Goal: Task Accomplishment & Management: Use online tool/utility

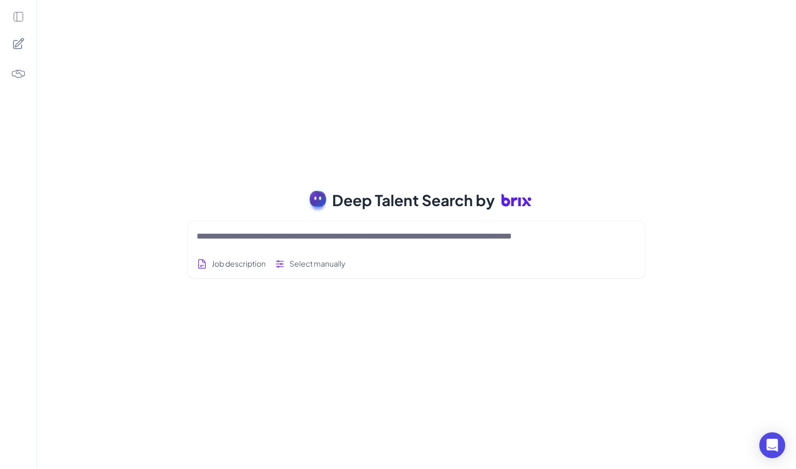
click at [19, 15] on icon at bounding box center [18, 17] width 12 height 12
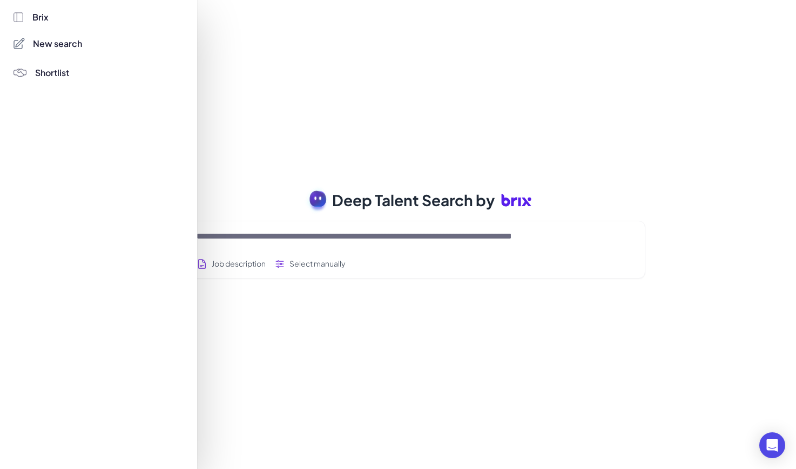
click at [57, 73] on span "Shortlist" at bounding box center [52, 72] width 34 height 13
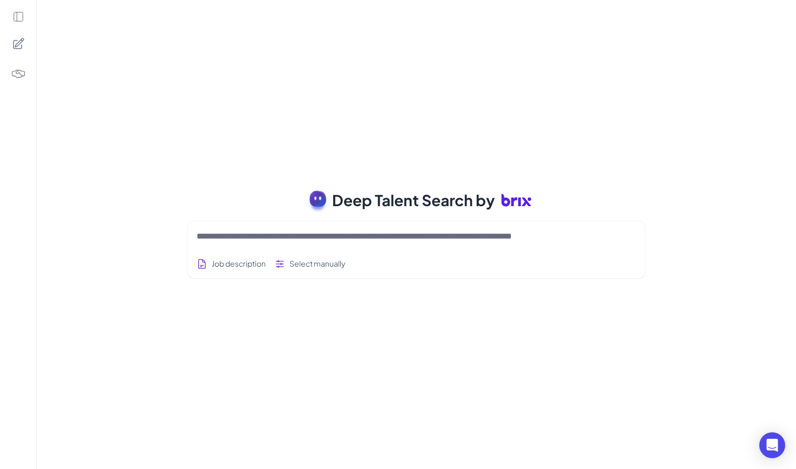
click at [12, 46] on icon at bounding box center [18, 43] width 13 height 13
click at [18, 77] on img at bounding box center [18, 73] width 15 height 15
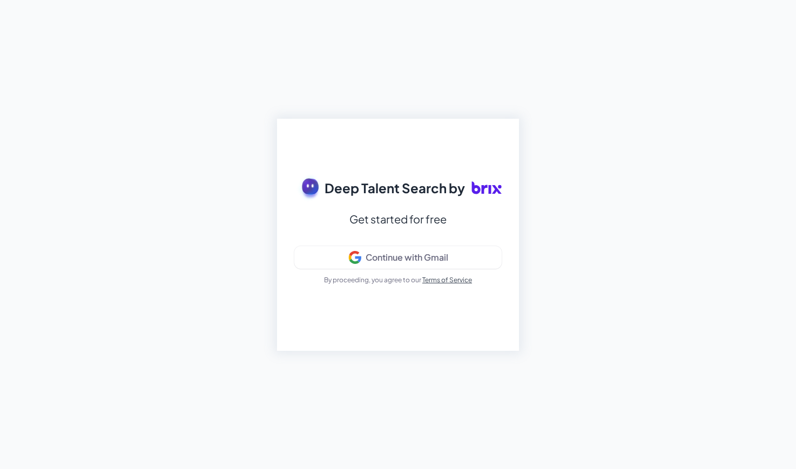
click at [57, 73] on div "Deep Talent Search by Get started for free Continue with Gmail By proceeding, y…" at bounding box center [398, 234] width 796 height 469
click at [378, 264] on div "Continue with Gmail" at bounding box center [398, 257] width 189 height 13
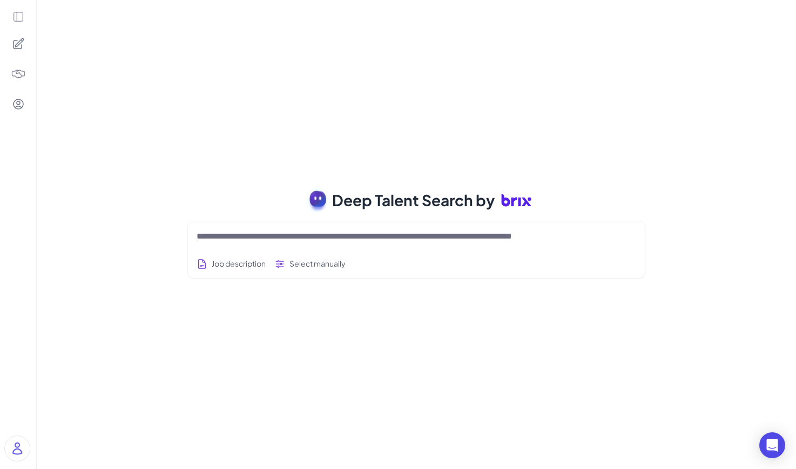
click at [19, 14] on icon at bounding box center [18, 17] width 12 height 12
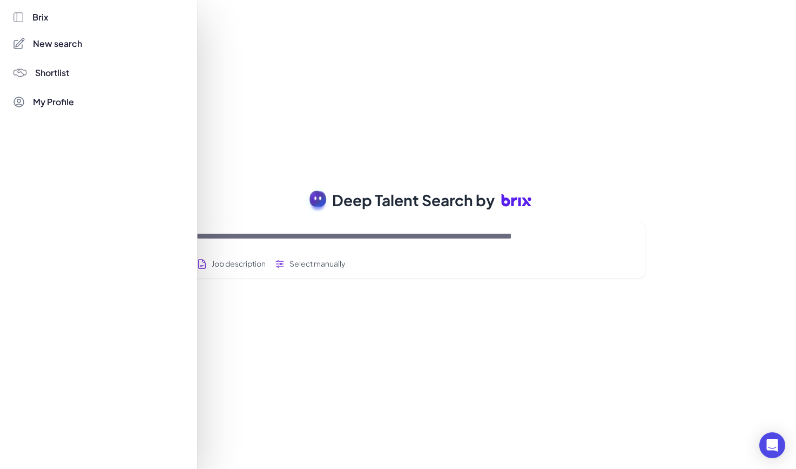
click at [58, 50] on span "New search" at bounding box center [57, 43] width 49 height 13
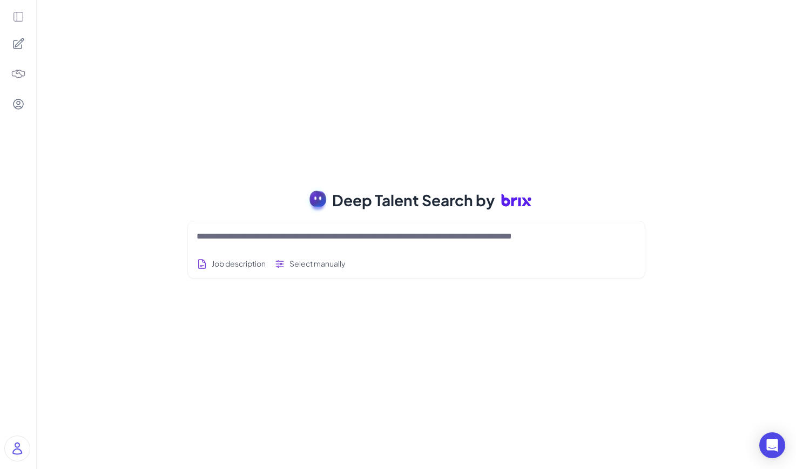
click at [206, 238] on textarea at bounding box center [404, 236] width 414 height 13
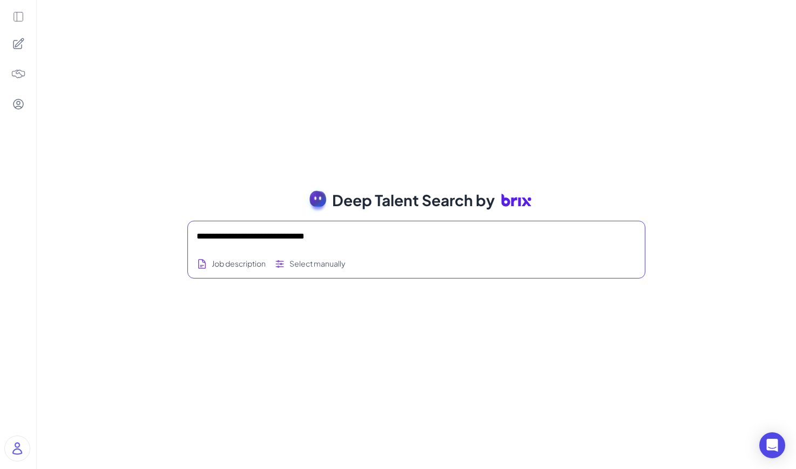
type textarea "**********"
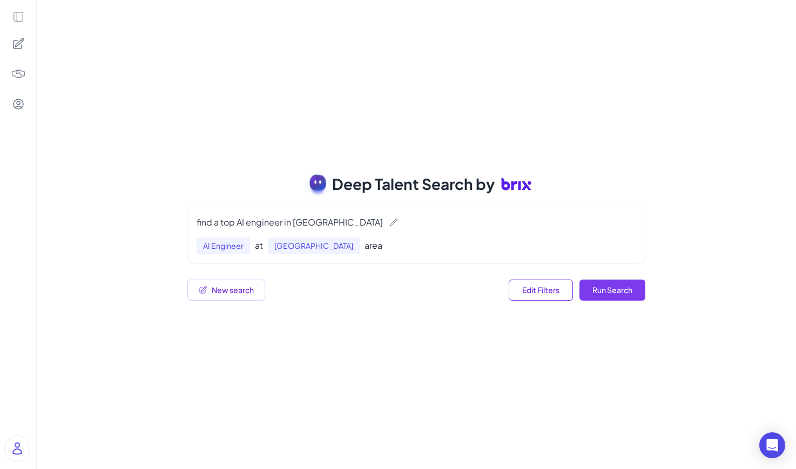
click at [617, 296] on button "Run Search" at bounding box center [613, 290] width 66 height 21
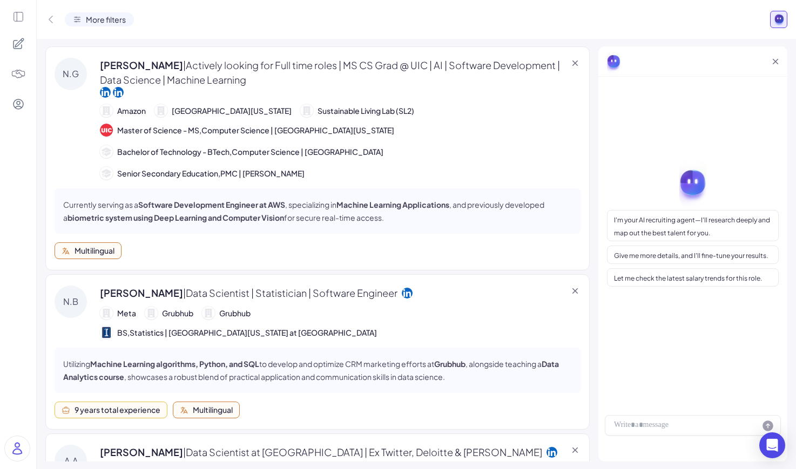
click at [14, 19] on icon at bounding box center [18, 17] width 12 height 12
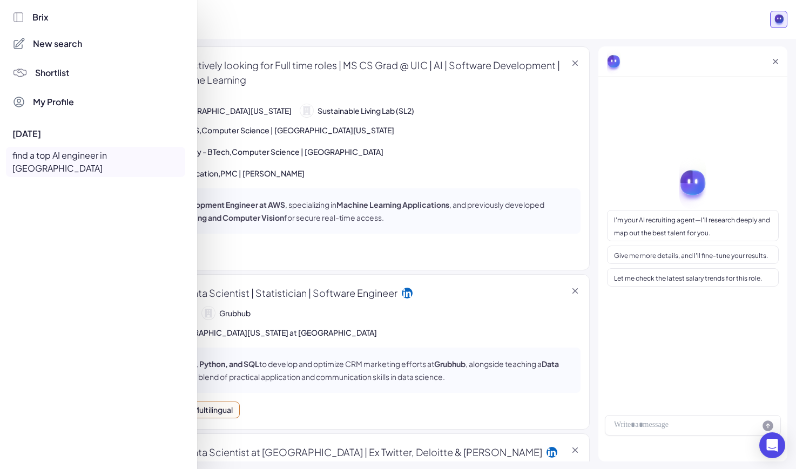
click at [249, 48] on div at bounding box center [398, 234] width 796 height 469
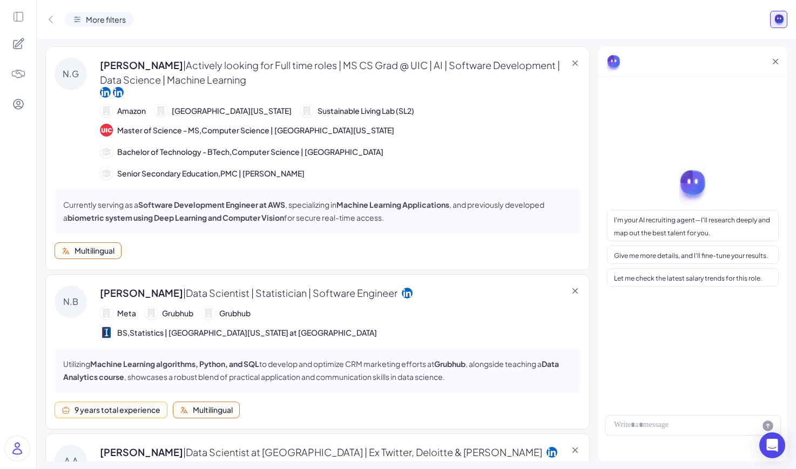
click at [776, 17] on rect at bounding box center [780, 18] width 10 height 10
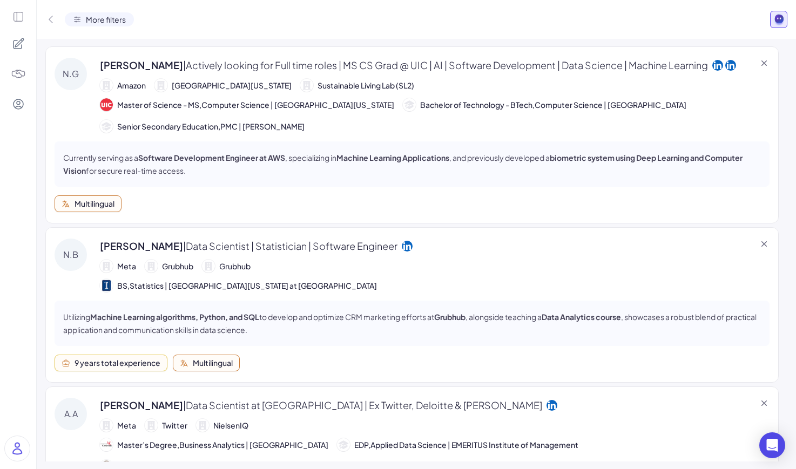
click at [776, 17] on rect at bounding box center [780, 18] width 10 height 10
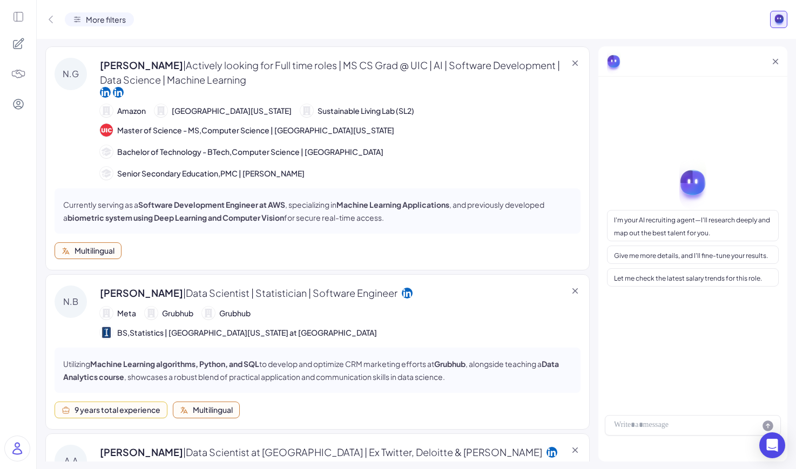
click at [776, 17] on rect at bounding box center [780, 18] width 10 height 10
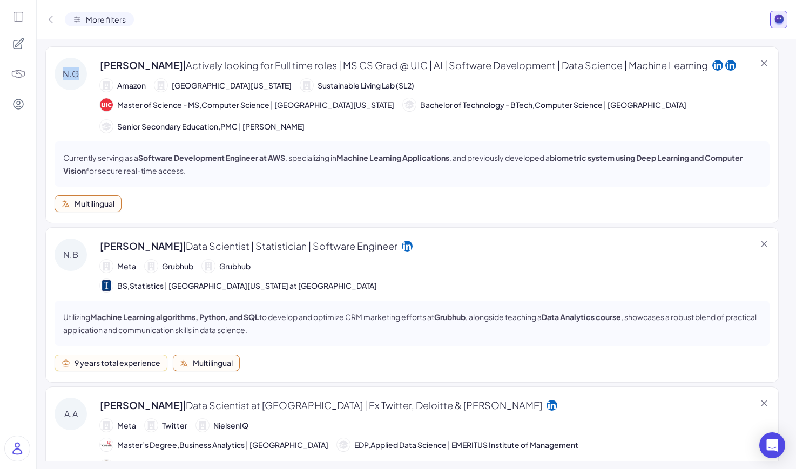
click at [776, 17] on rect at bounding box center [780, 18] width 10 height 10
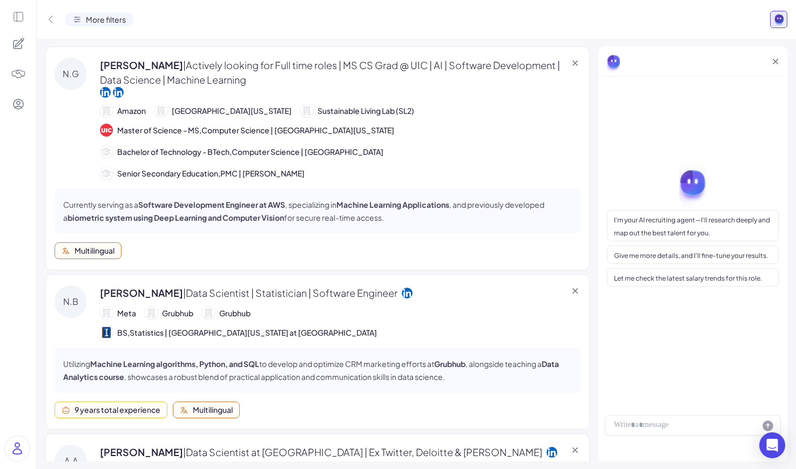
click at [551, 89] on div "[PERSON_NAME] | Actively looking for Full time roles | MS CS Grad @ UIC | AI | …" at bounding box center [340, 78] width 481 height 40
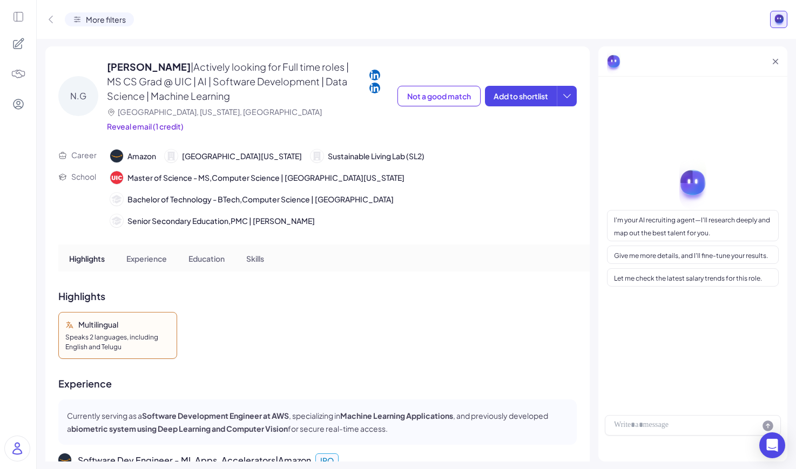
click at [56, 19] on icon at bounding box center [50, 19] width 11 height 11
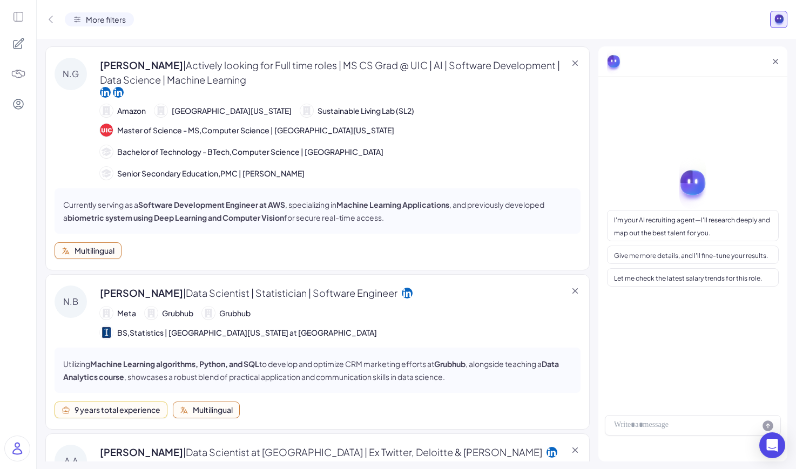
click at [19, 14] on icon at bounding box center [18, 17] width 12 height 12
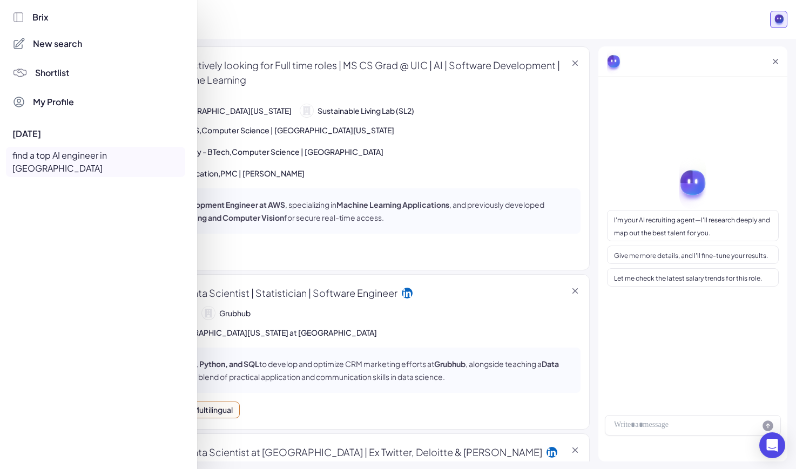
click at [29, 14] on div "Brix" at bounding box center [98, 17] width 173 height 13
click at [42, 19] on span "Brix" at bounding box center [40, 17] width 16 height 13
click at [84, 73] on div "Shortlist" at bounding box center [97, 73] width 176 height 22
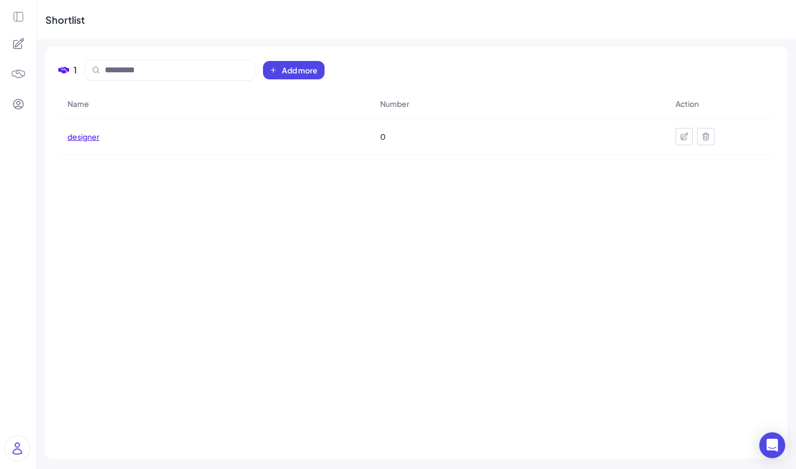
click at [96, 134] on span "designer" at bounding box center [84, 136] width 32 height 11
click at [10, 30] on div at bounding box center [18, 234] width 36 height 469
click at [16, 42] on icon at bounding box center [18, 43] width 13 height 13
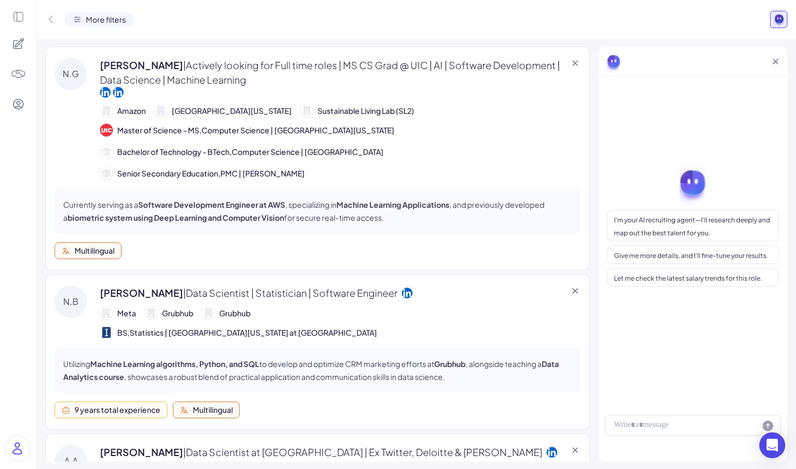
click at [22, 100] on icon at bounding box center [18, 104] width 13 height 13
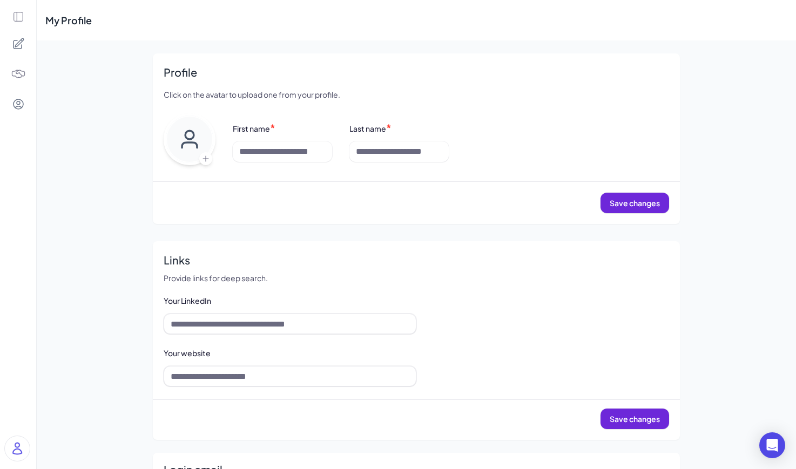
click at [14, 12] on icon at bounding box center [18, 16] width 9 height 9
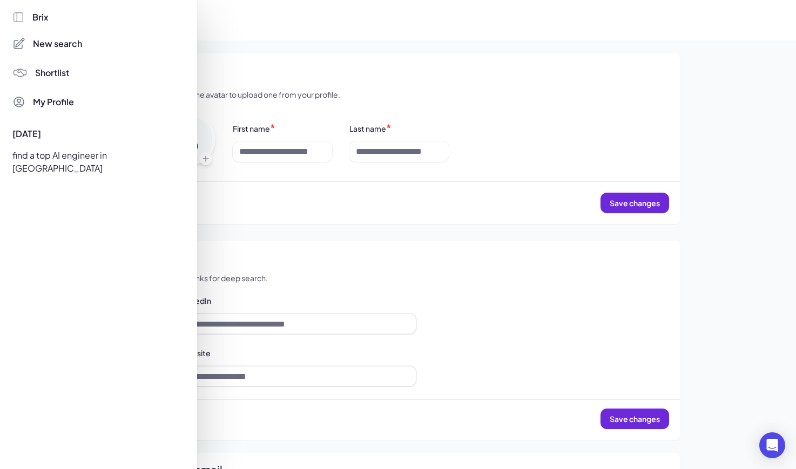
click at [70, 49] on span "New search" at bounding box center [57, 43] width 49 height 13
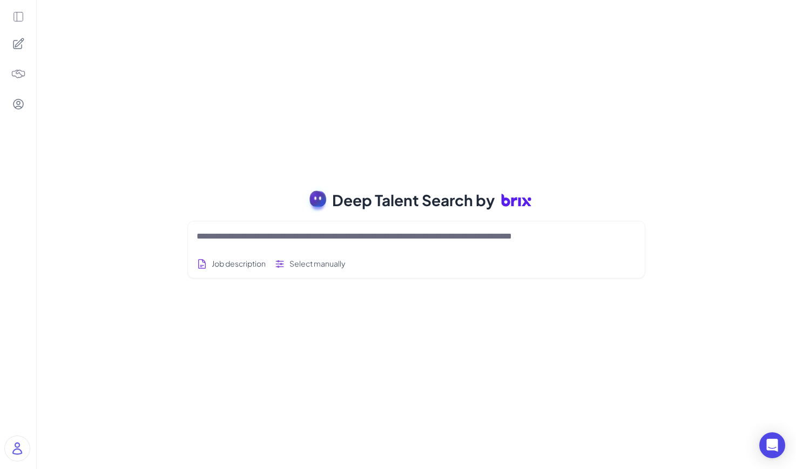
click at [162, 151] on div "Deep Talent Search by Job description Select manually Job Titles Location Years…" at bounding box center [416, 234] width 759 height 469
click at [22, 102] on icon at bounding box center [18, 104] width 13 height 13
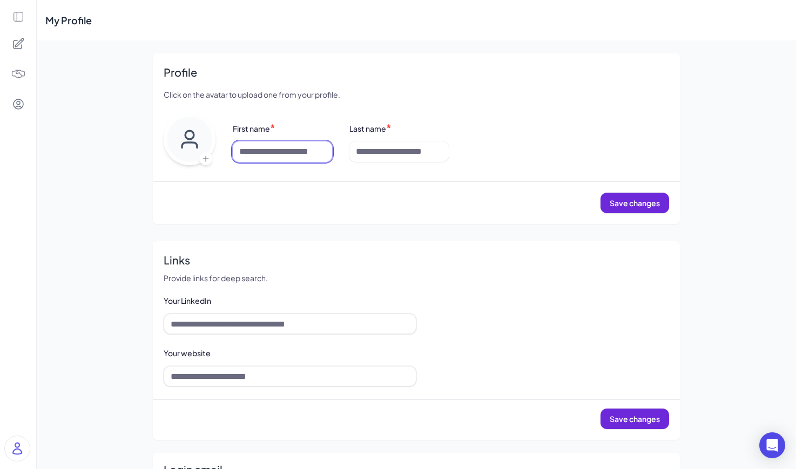
click at [296, 162] on input at bounding box center [282, 152] width 99 height 21
click at [299, 169] on div "First name * Last name *" at bounding box center [417, 140] width 506 height 55
click at [24, 44] on icon at bounding box center [18, 43] width 13 height 13
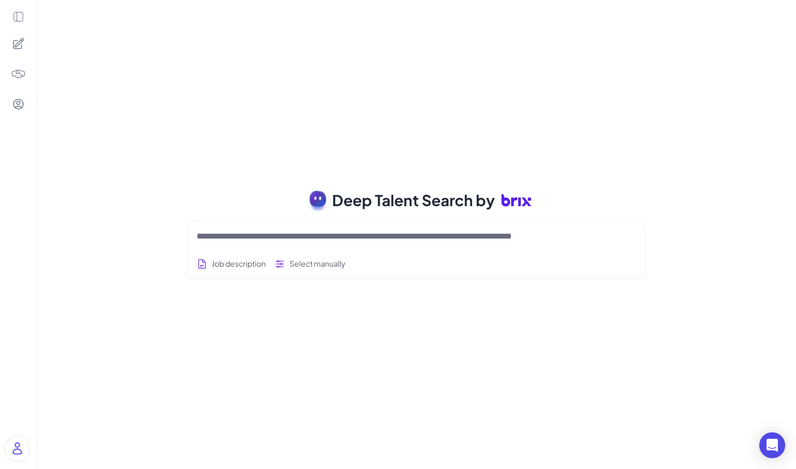
click at [16, 21] on icon at bounding box center [18, 16] width 9 height 9
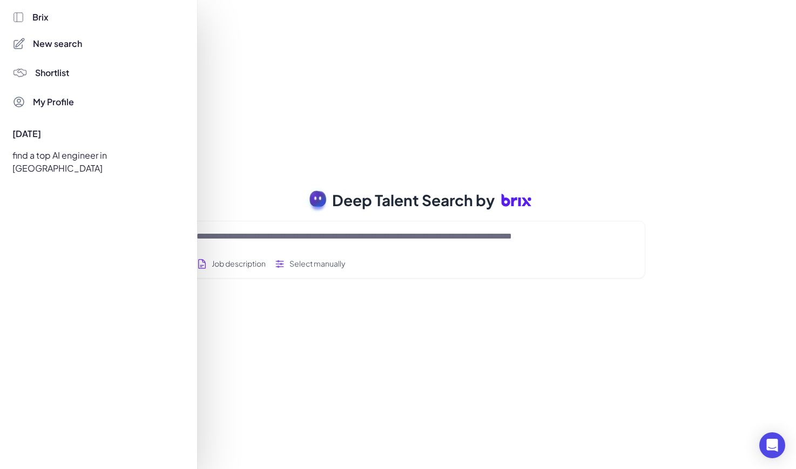
click at [85, 152] on div "find a top AI engineer in [GEOGRAPHIC_DATA]" at bounding box center [95, 162] width 179 height 30
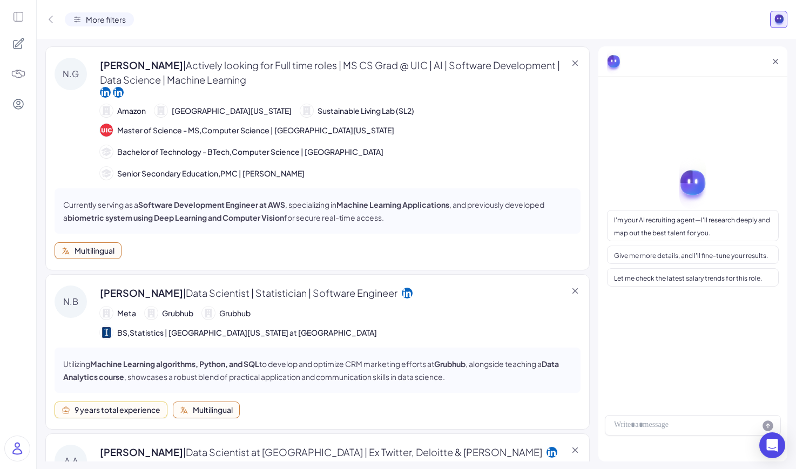
click at [303, 115] on icon at bounding box center [307, 110] width 8 height 9
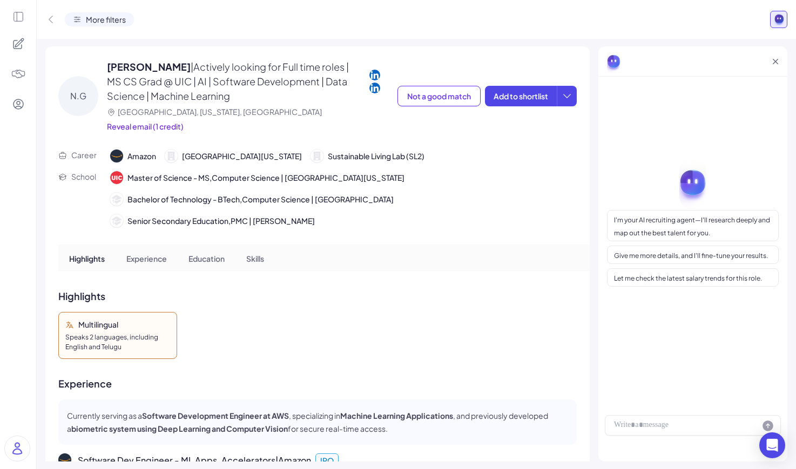
click at [49, 17] on icon at bounding box center [50, 19] width 11 height 11
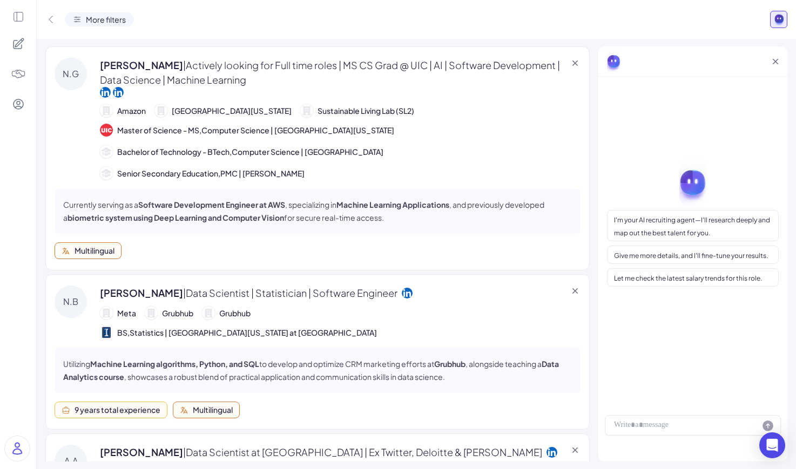
click at [128, 115] on span "Amazon" at bounding box center [131, 110] width 29 height 11
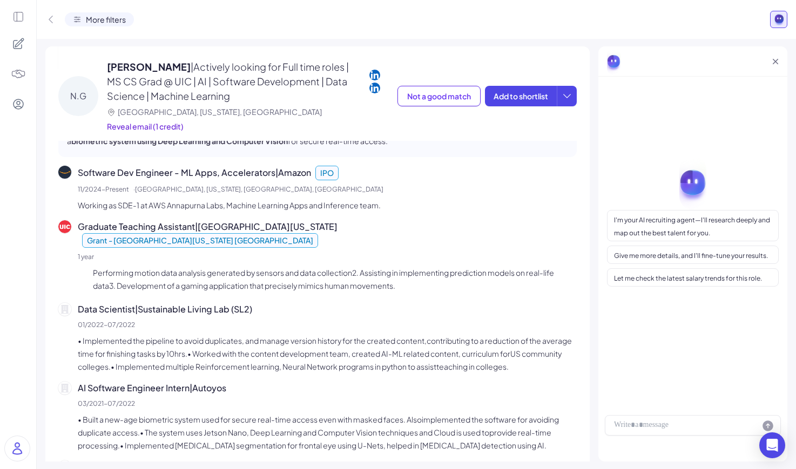
scroll to position [423, 0]
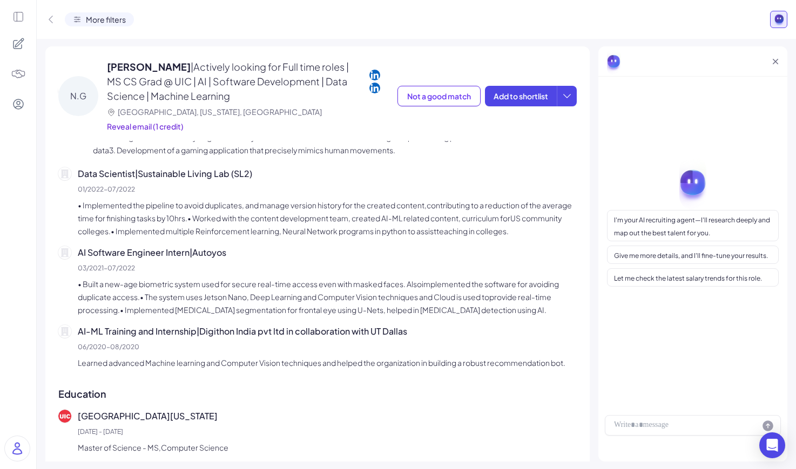
click at [52, 20] on icon at bounding box center [50, 19] width 11 height 11
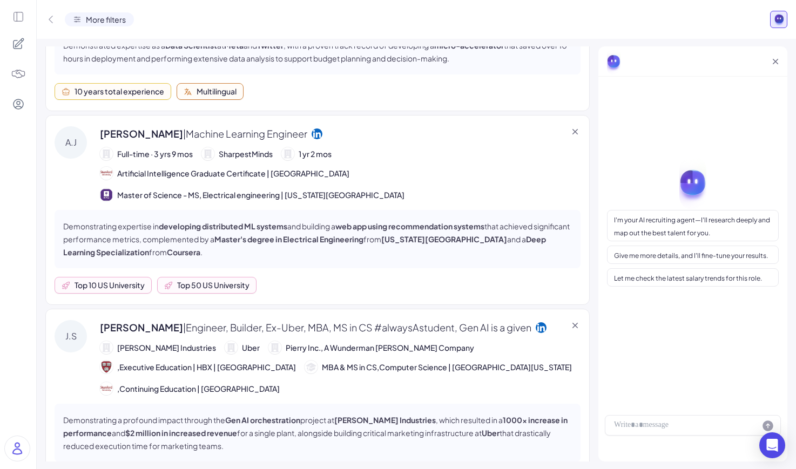
scroll to position [219, 0]
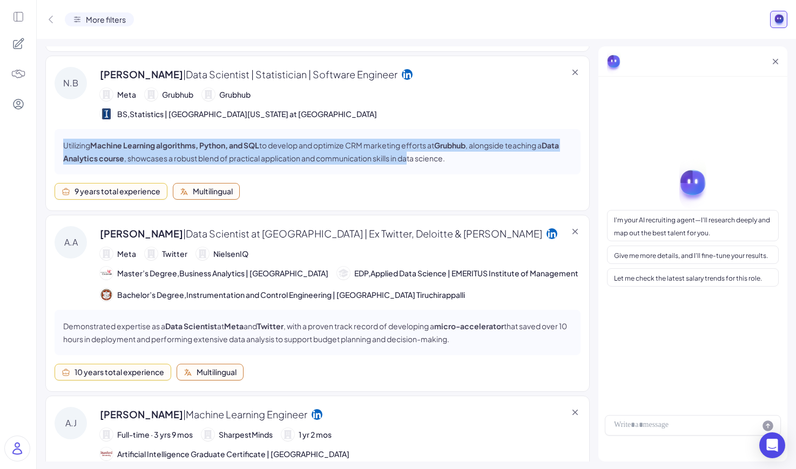
drag, startPoint x: 434, startPoint y: 136, endPoint x: 422, endPoint y: 106, distance: 32.0
click at [422, 106] on div "[PERSON_NAME] | Data Scientist | Statistician | Software Engineer [PERSON_NAME]…" at bounding box center [317, 134] width 544 height 156
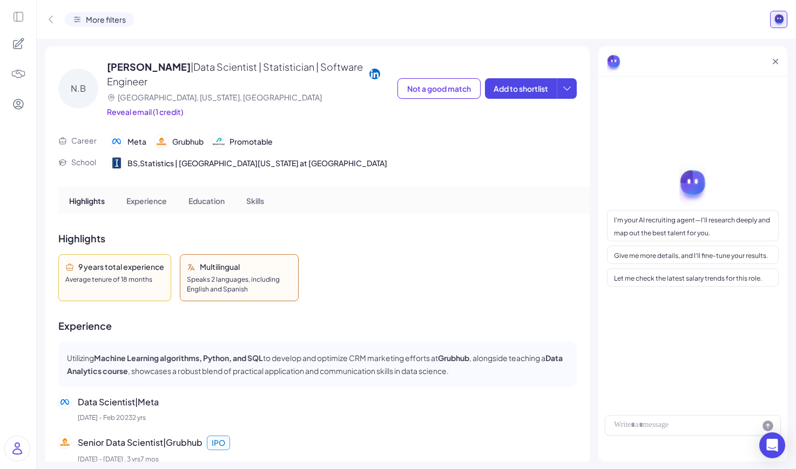
click at [50, 11] on div "More filters" at bounding box center [416, 19] width 759 height 39
click at [50, 15] on icon at bounding box center [50, 19] width 11 height 11
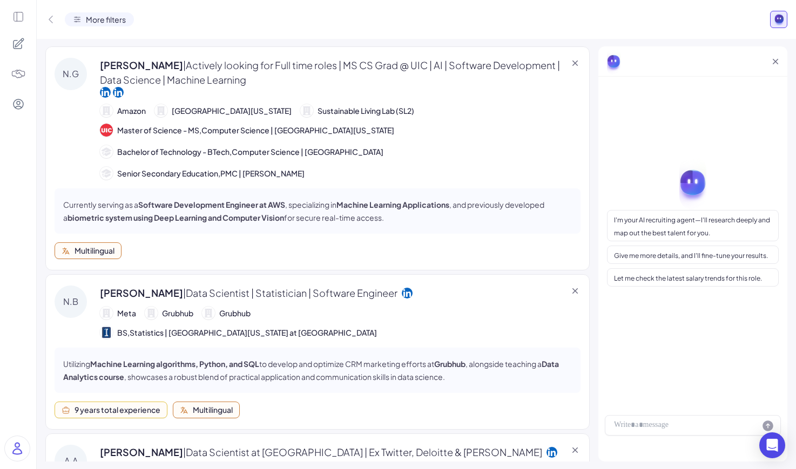
click at [53, 19] on icon at bounding box center [50, 19] width 11 height 11
click at [197, 113] on span "[GEOGRAPHIC_DATA][US_STATE]" at bounding box center [232, 110] width 120 height 11
